Goal: Check status: Check status

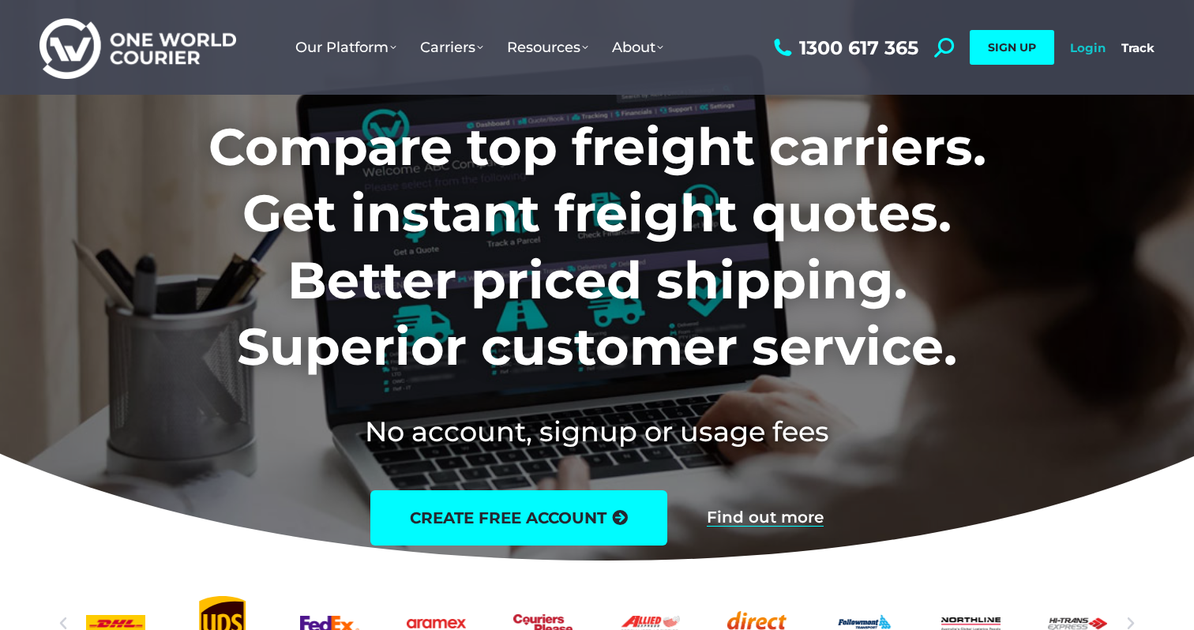
click at [1078, 54] on link "Login" at bounding box center [1088, 47] width 36 height 15
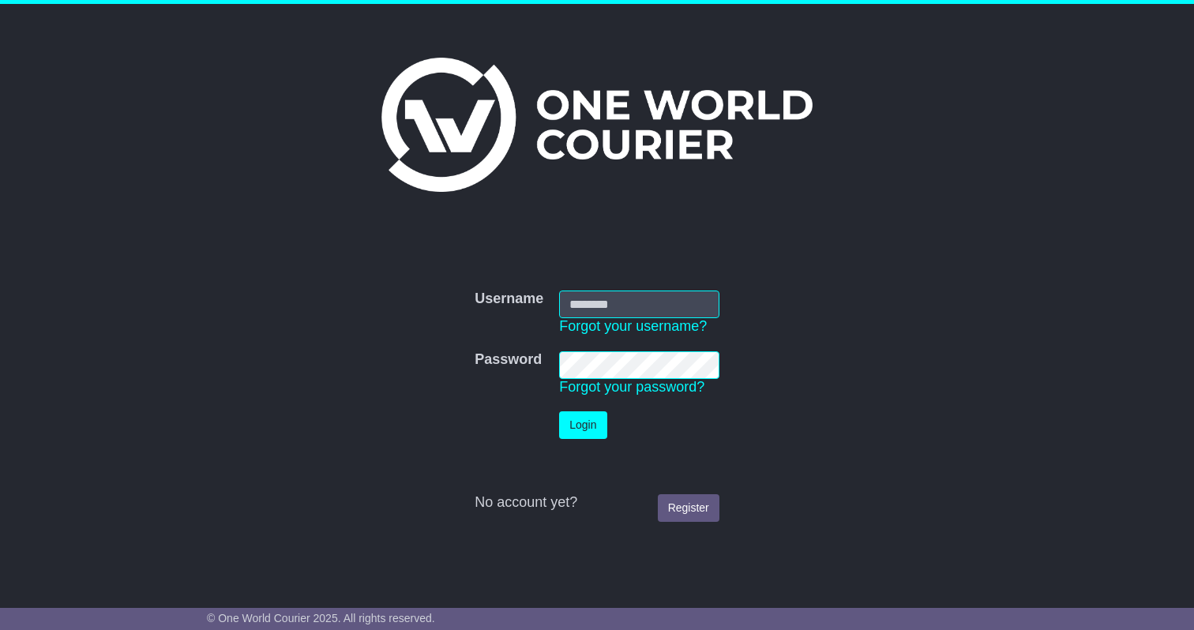
type input "**********"
click at [597, 434] on button "Login" at bounding box center [582, 425] width 47 height 28
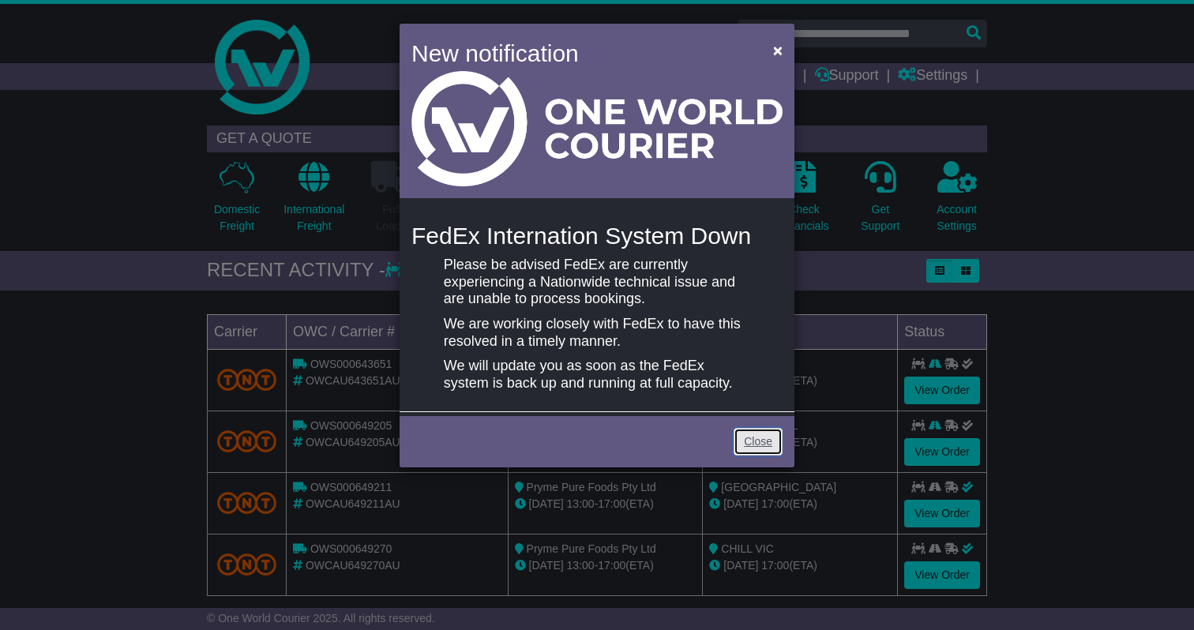
click at [751, 440] on link "Close" at bounding box center [757, 442] width 49 height 28
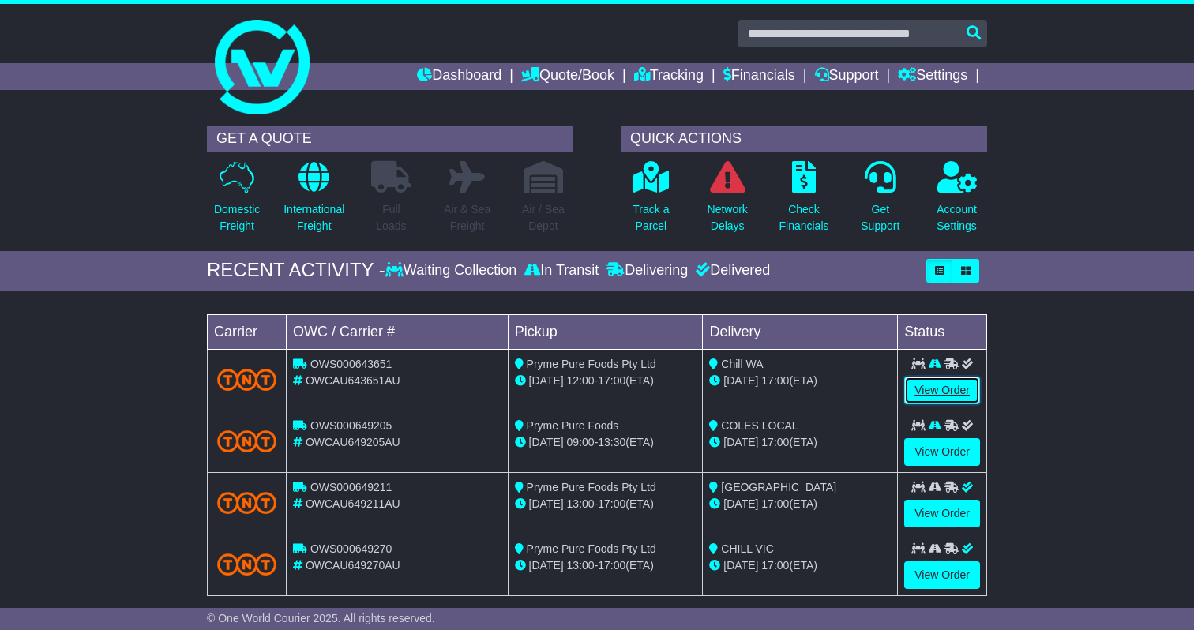
click at [973, 387] on link "View Order" at bounding box center [942, 391] width 76 height 28
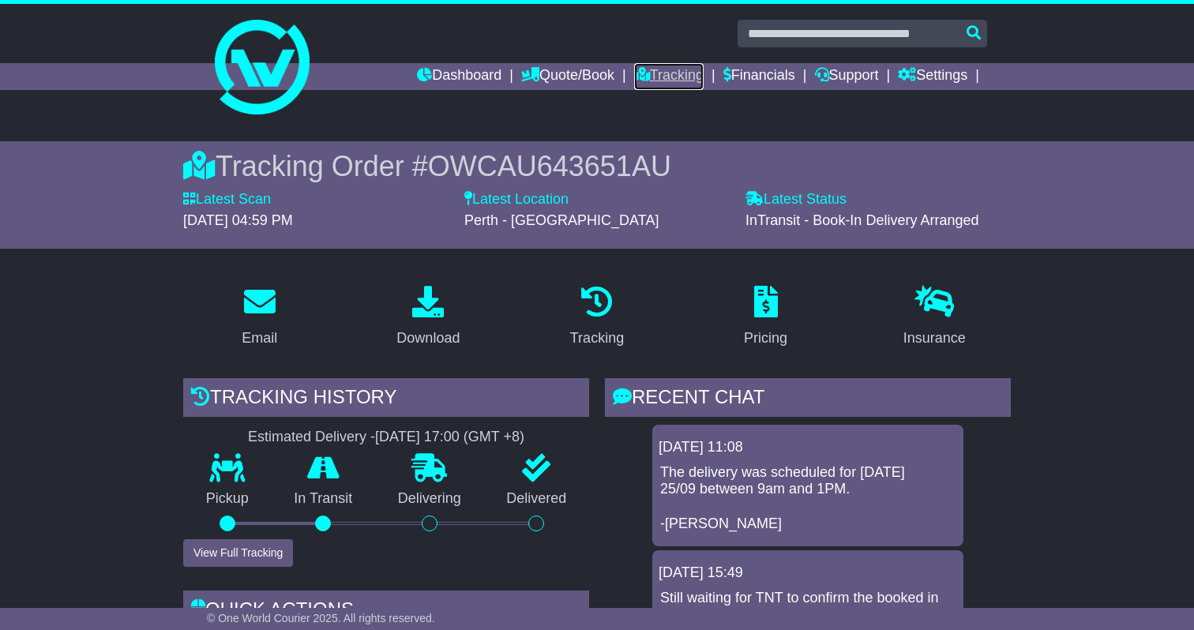
click at [651, 73] on link "Tracking" at bounding box center [668, 76] width 69 height 27
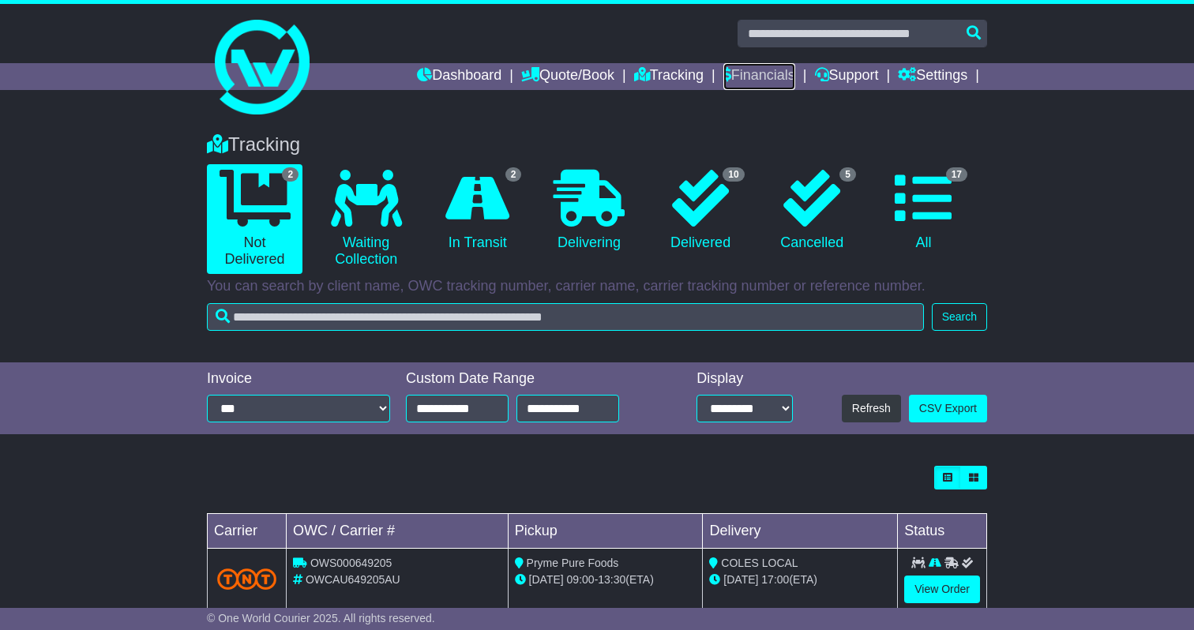
click at [760, 71] on link "Financials" at bounding box center [759, 76] width 72 height 27
